Goal: Information Seeking & Learning: Learn about a topic

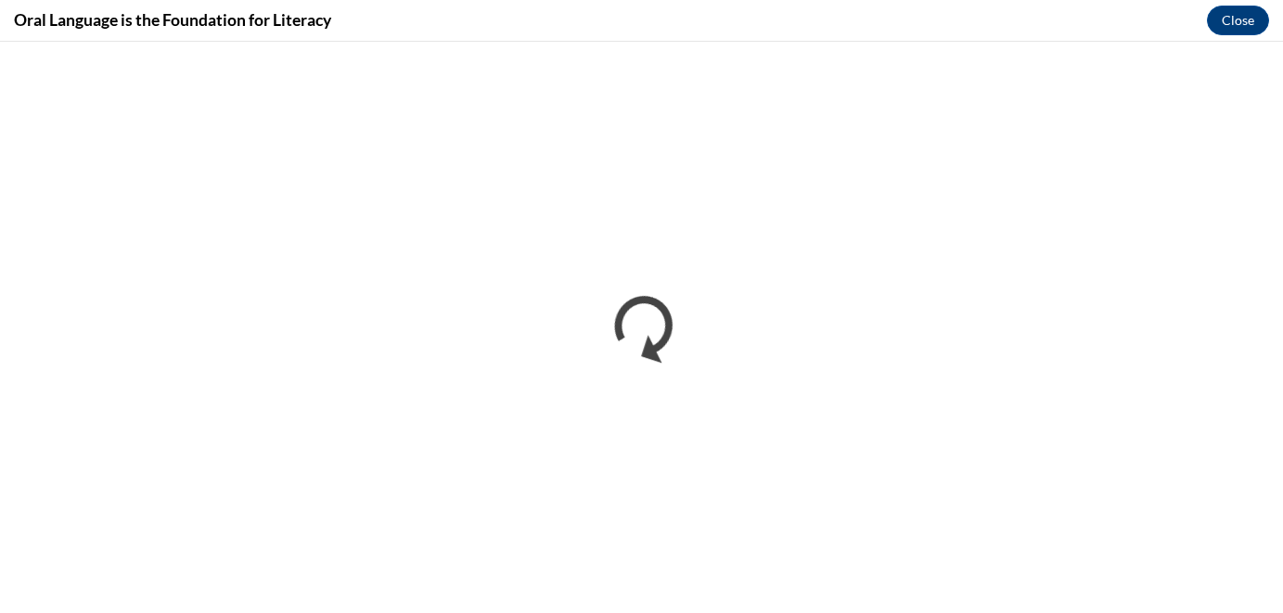
click at [920, 6] on div "Oral Language is the Foundation for Literacy Close" at bounding box center [641, 21] width 1283 height 42
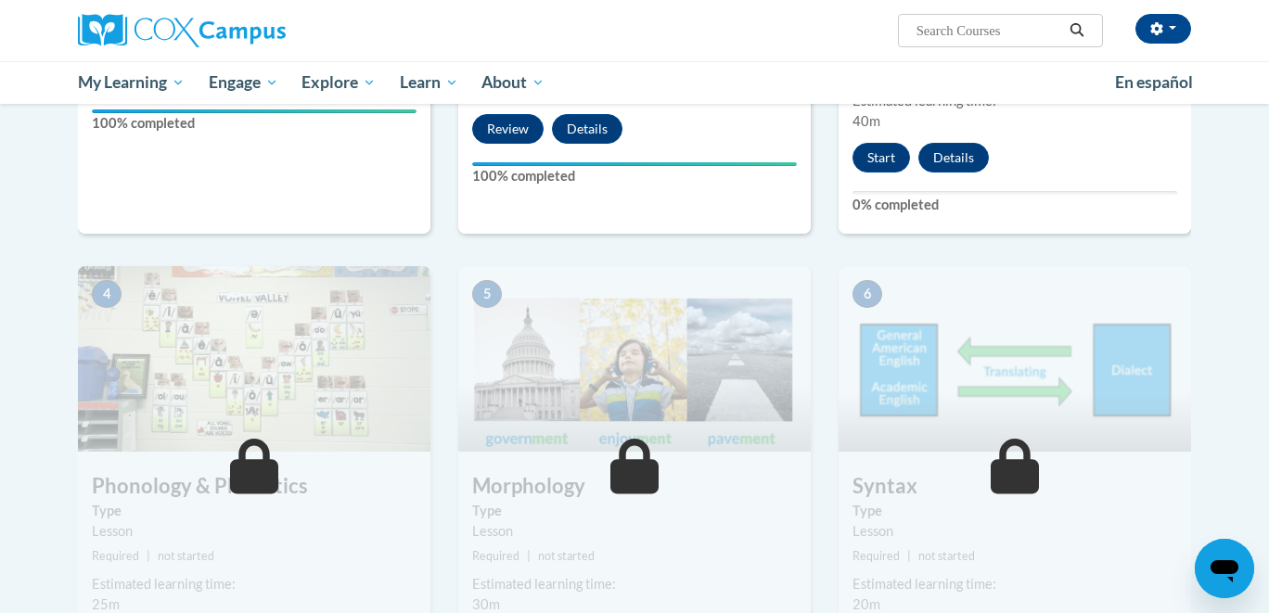
scroll to position [760, 0]
